Goal: Find specific page/section: Find specific page/section

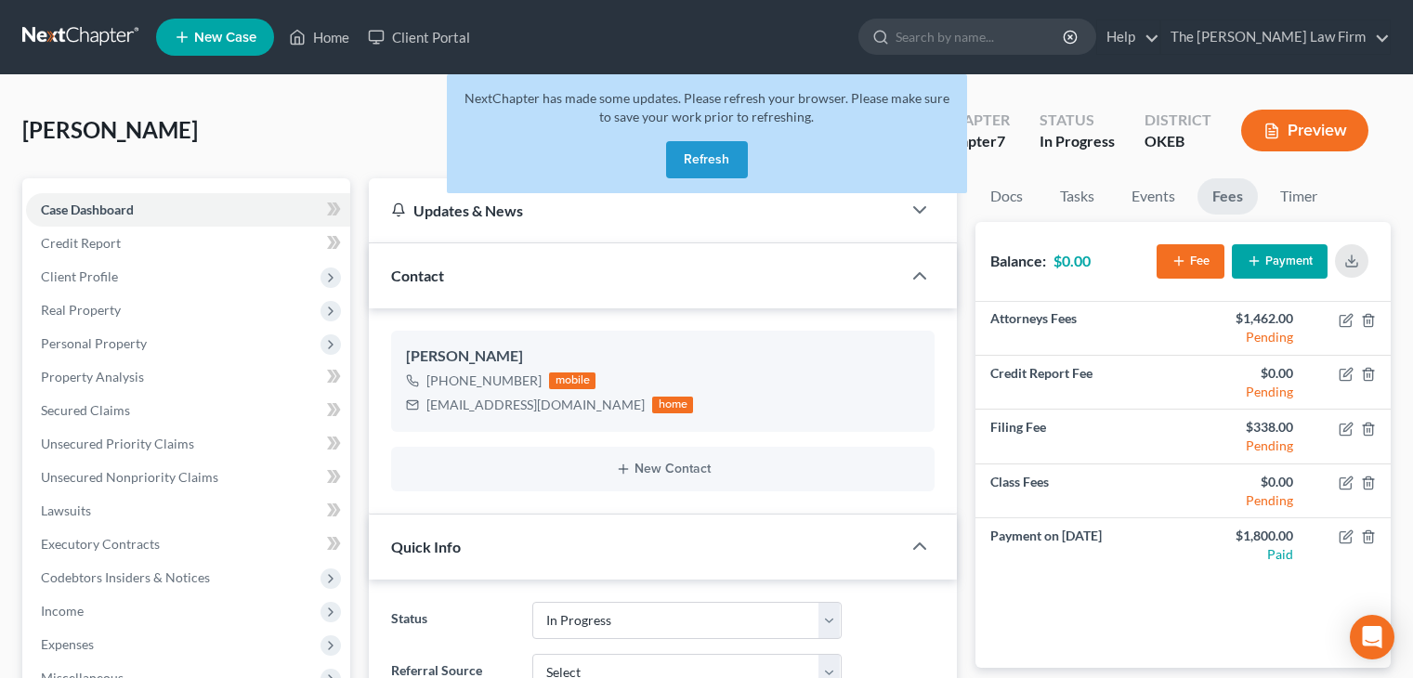
select select "4"
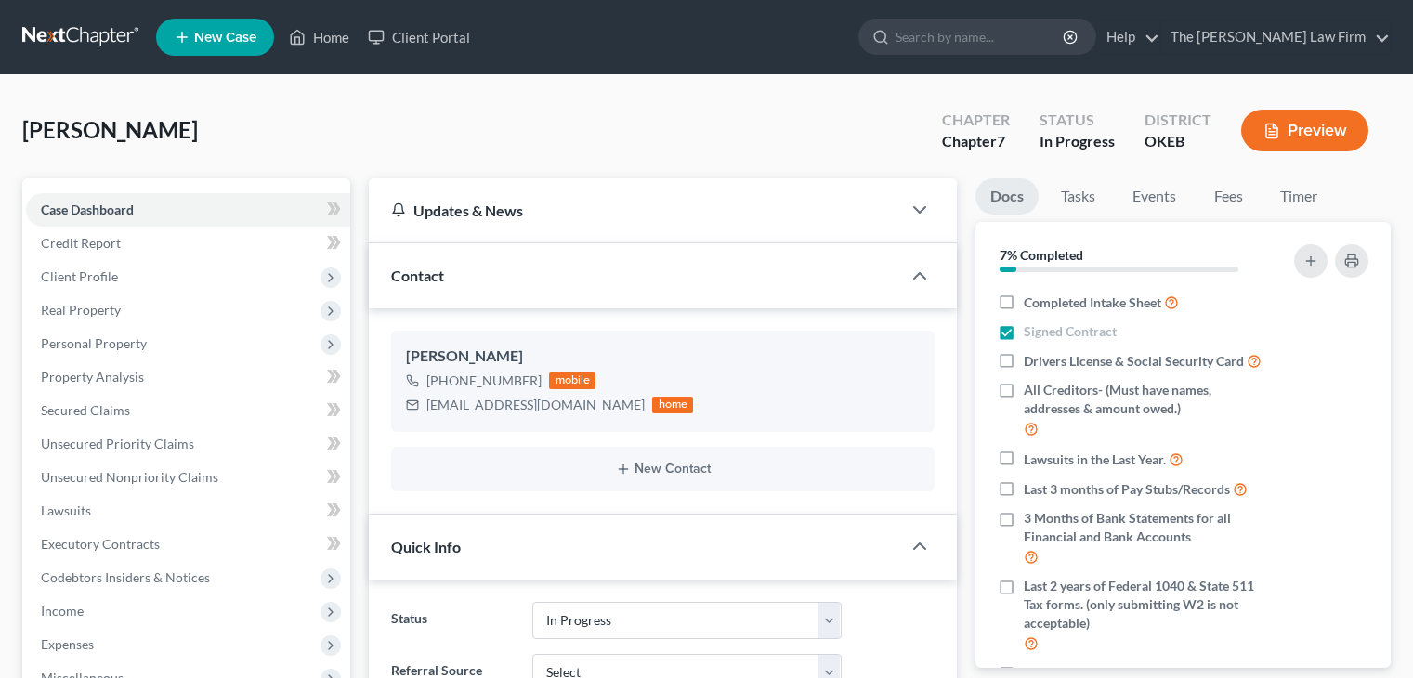
select select "4"
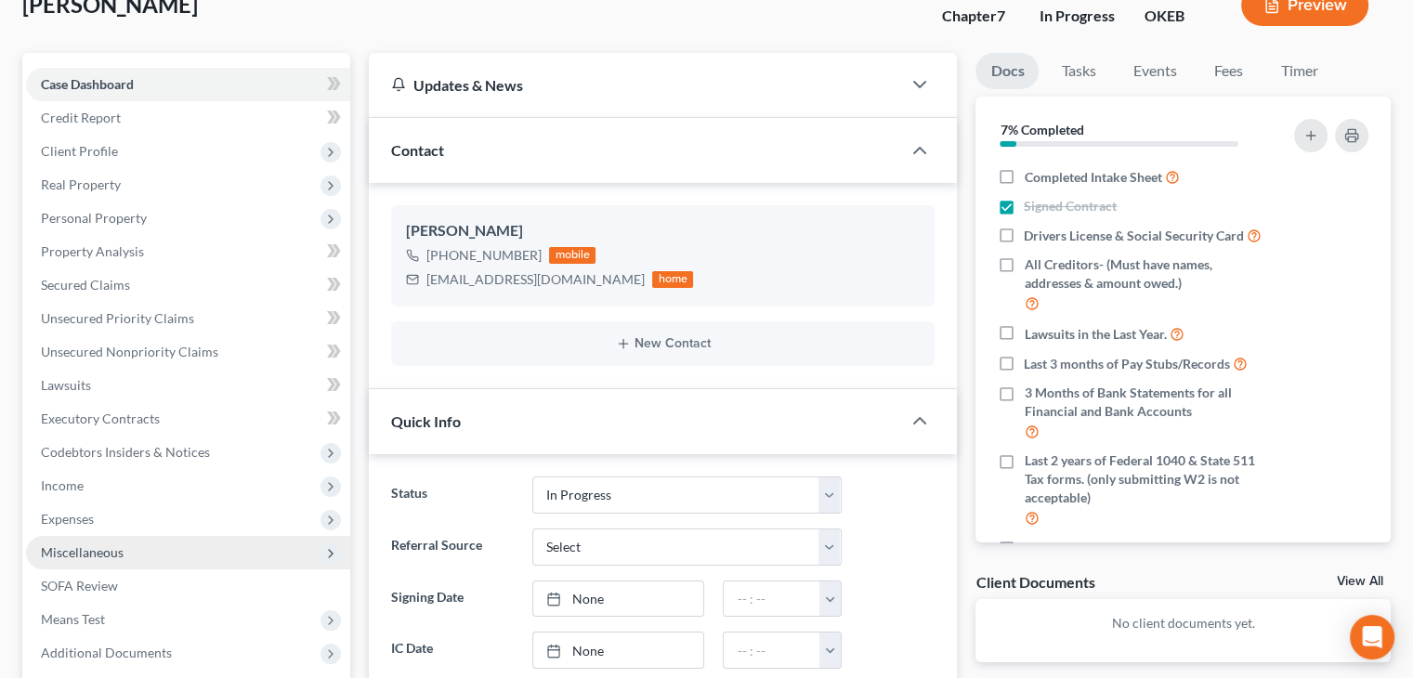
scroll to position [126, 0]
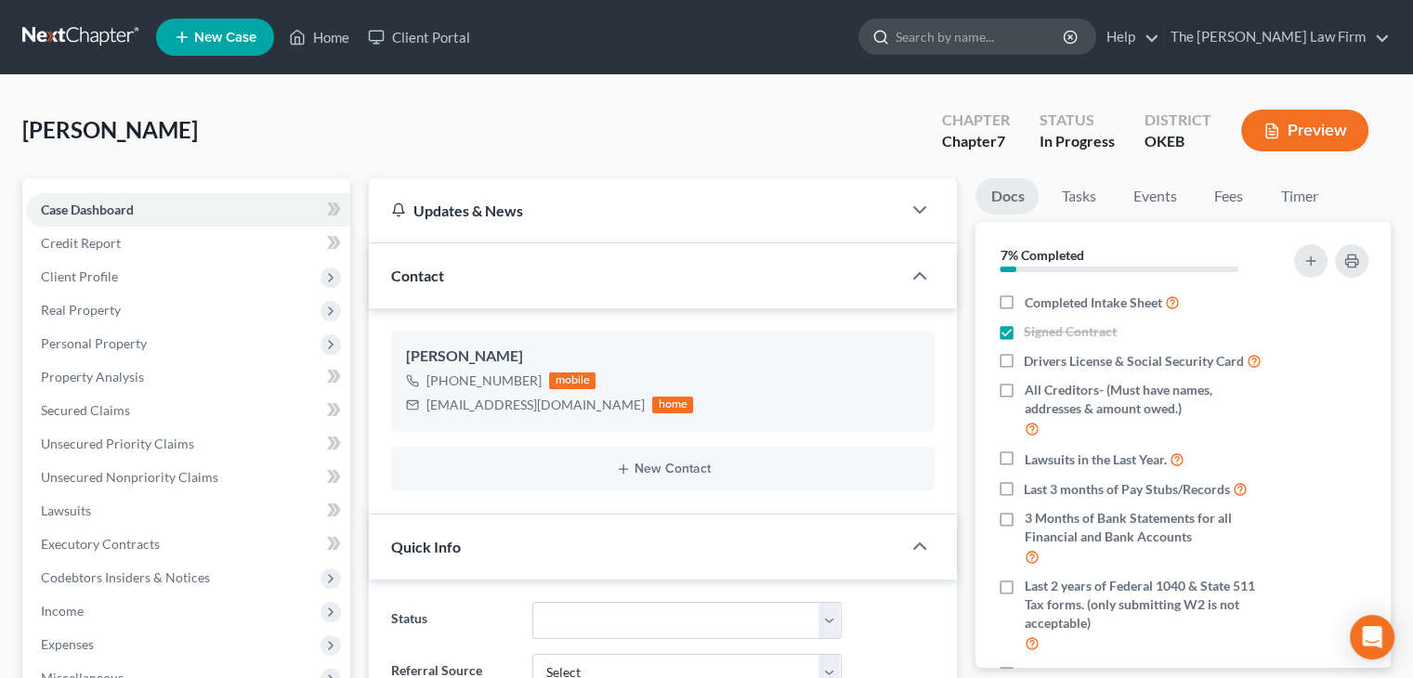
click at [1008, 34] on input "search" at bounding box center [981, 37] width 170 height 34
type input "nail"
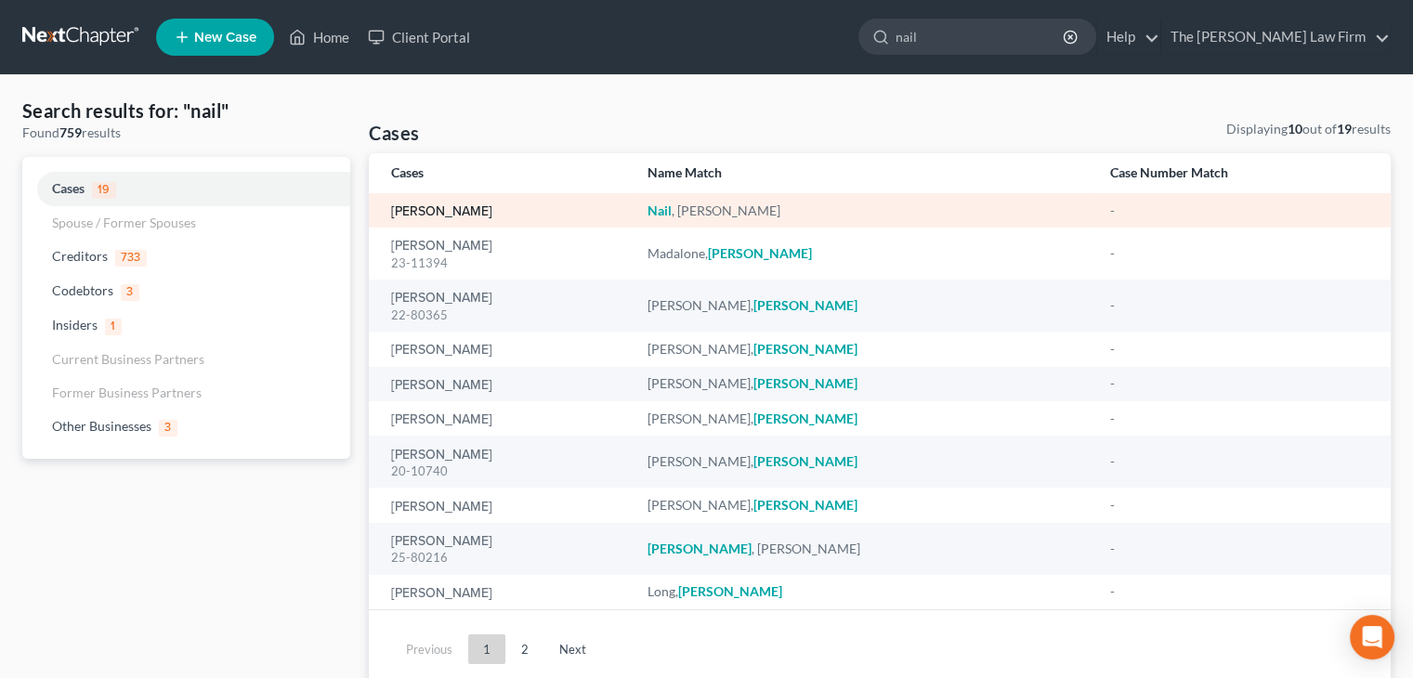
click at [426, 213] on link "Nail, Deborah" at bounding box center [441, 211] width 101 height 13
select select "4"
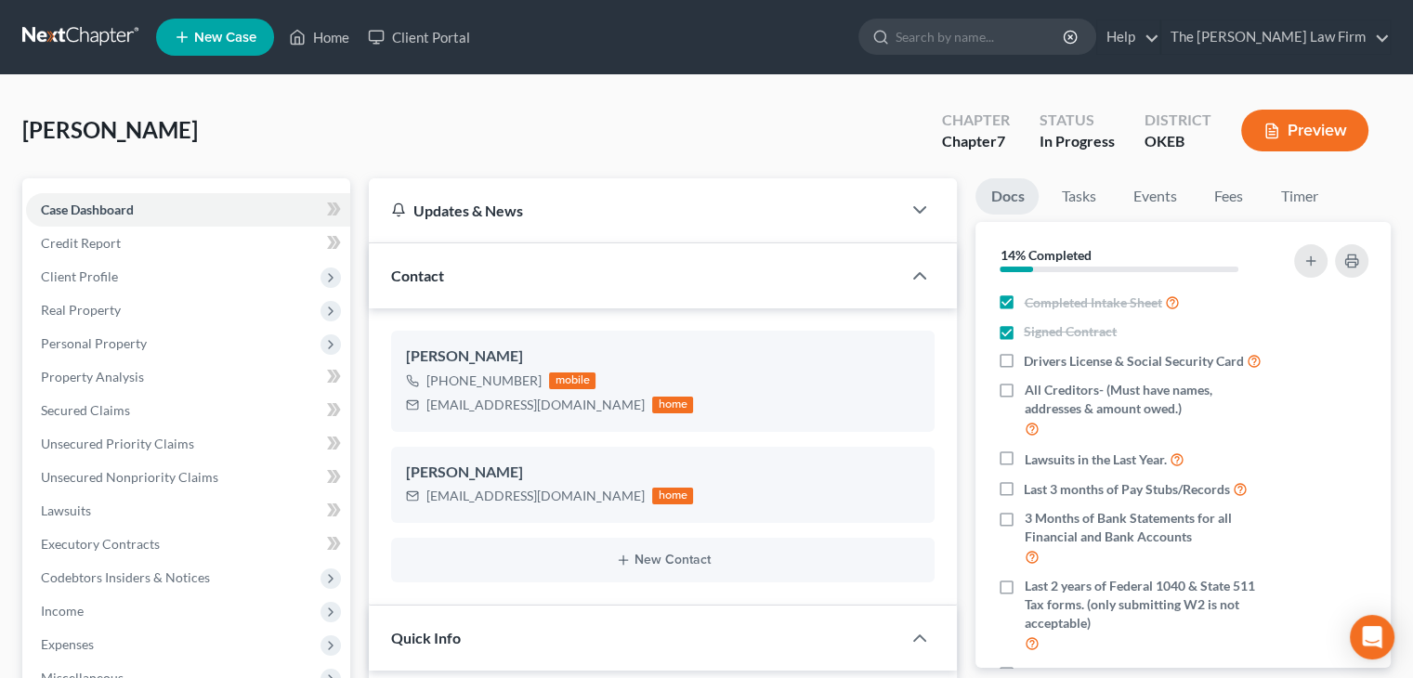
scroll to position [190, 0]
click at [990, 39] on input "search" at bounding box center [981, 37] width 170 height 34
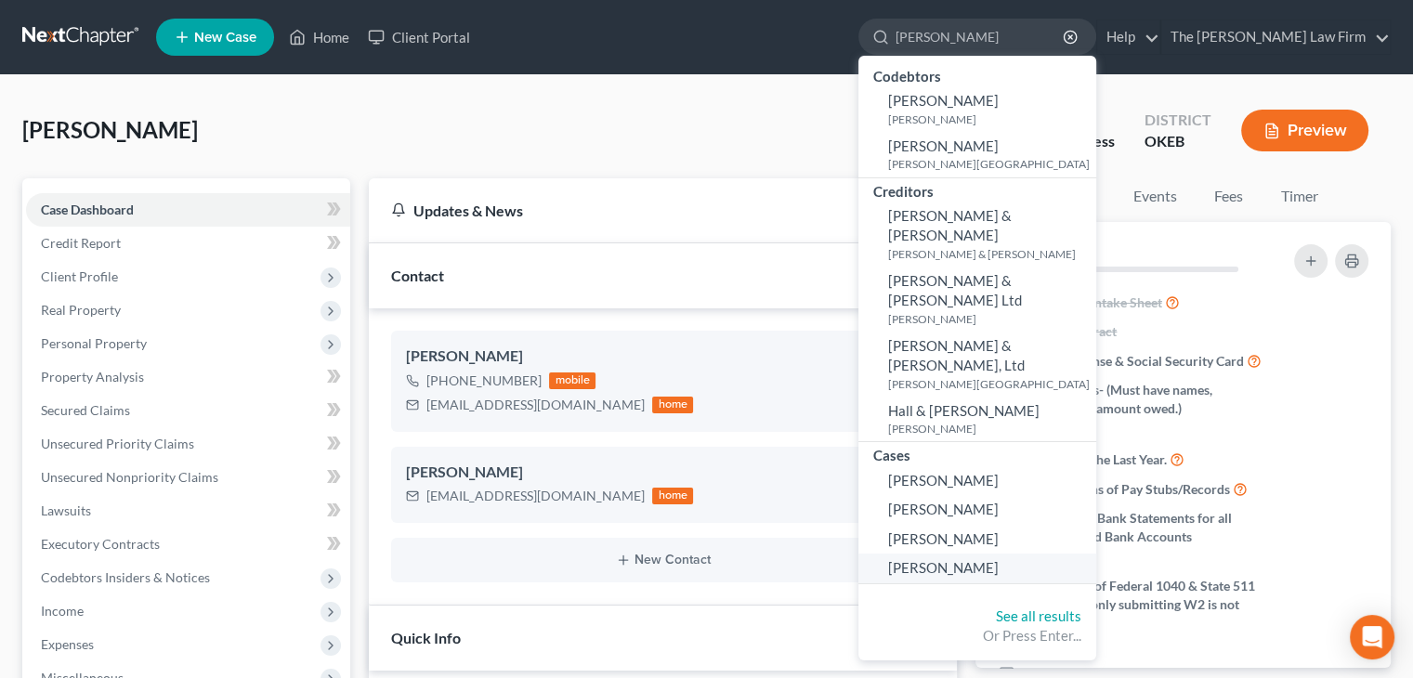
type input "hamilton"
click at [990, 559] on span "[PERSON_NAME]" at bounding box center [943, 567] width 111 height 17
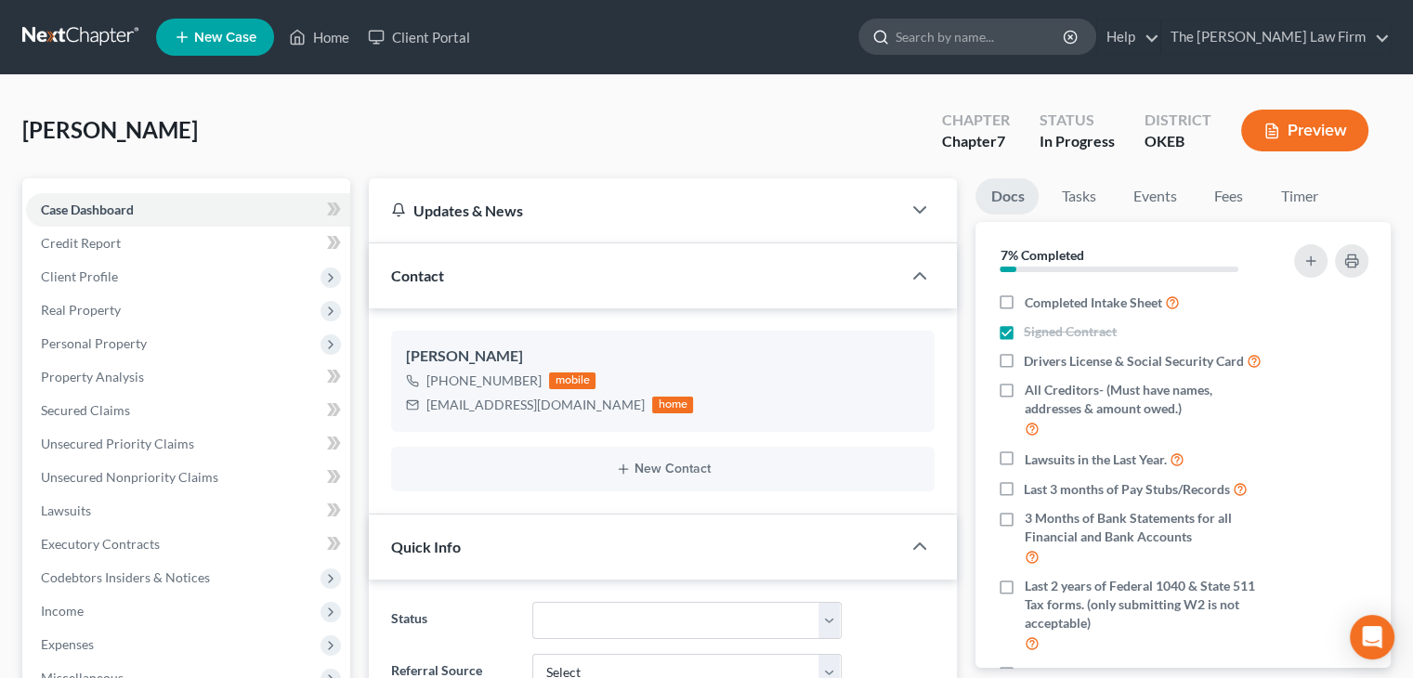
click at [1029, 46] on input "search" at bounding box center [981, 37] width 170 height 34
type input "nail"
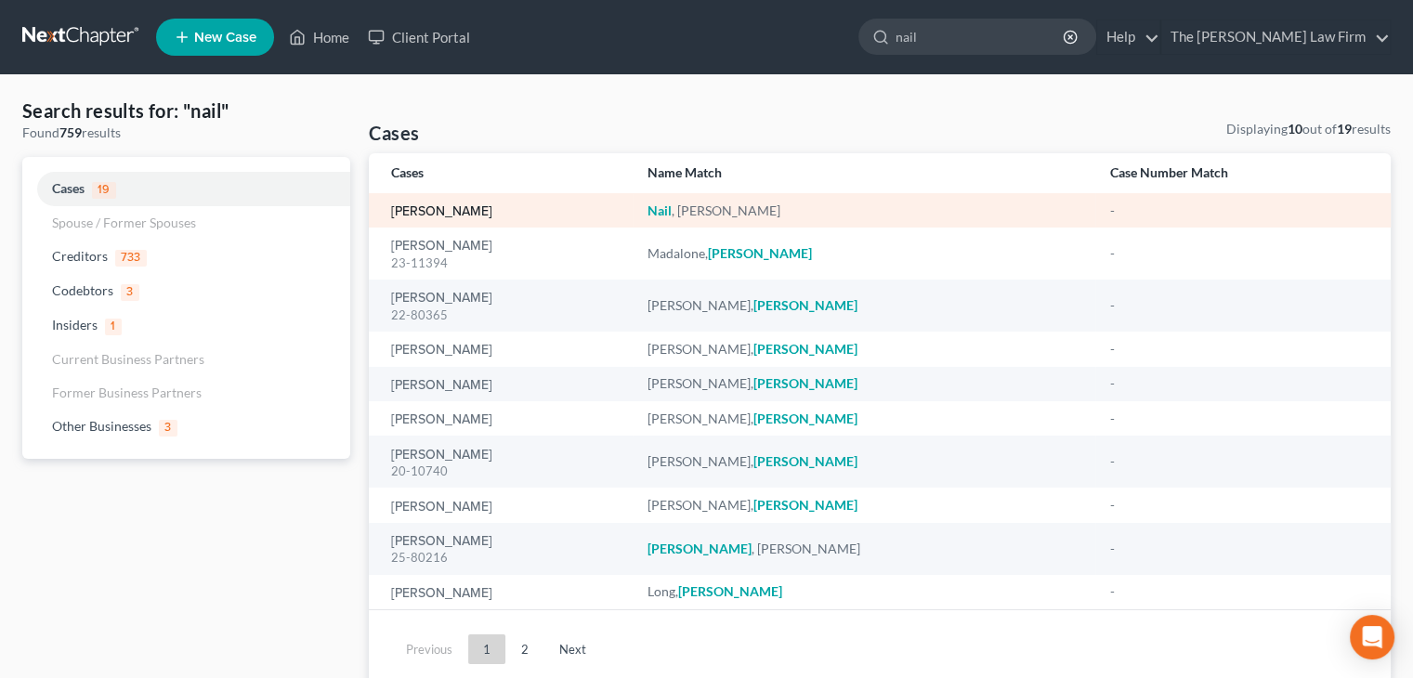
click at [443, 208] on link "Nail, Deborah" at bounding box center [441, 211] width 101 height 13
select select "4"
